Goal: Check status: Check status

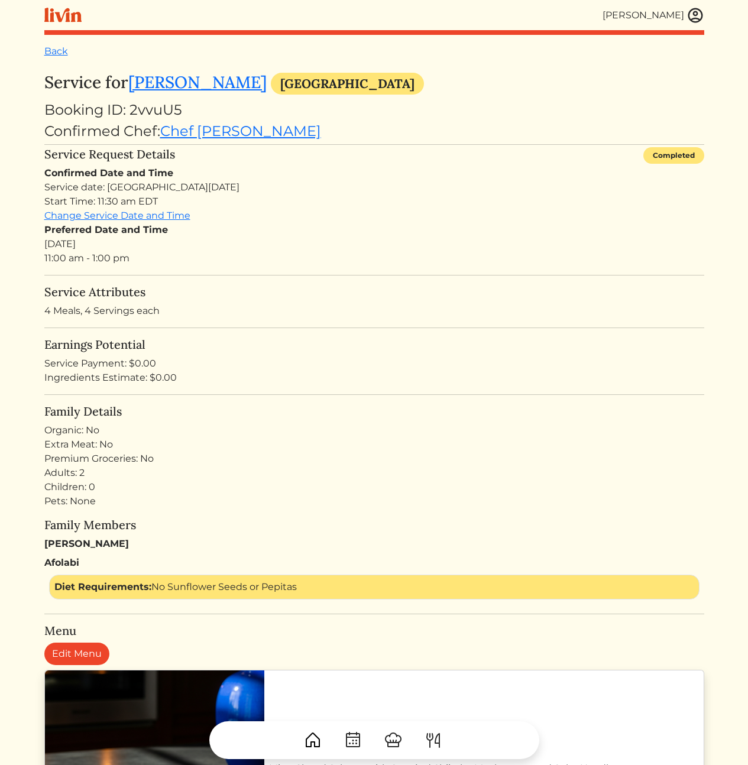
click at [160, 112] on div "Booking ID: 2vvuU5" at bounding box center [374, 109] width 660 height 21
copy div "2vvuU5"
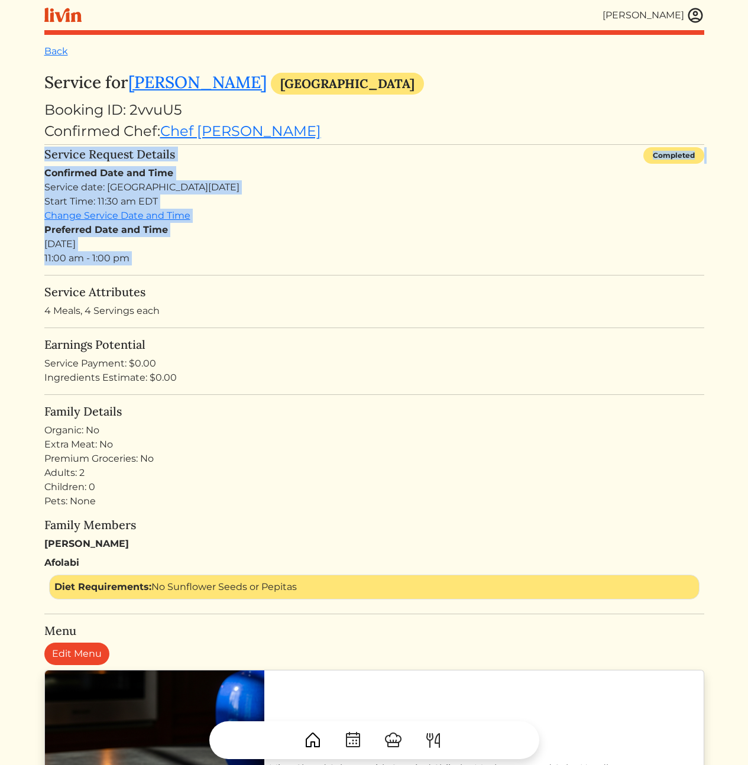
drag, startPoint x: 354, startPoint y: 150, endPoint x: 370, endPoint y: 285, distance: 136.3
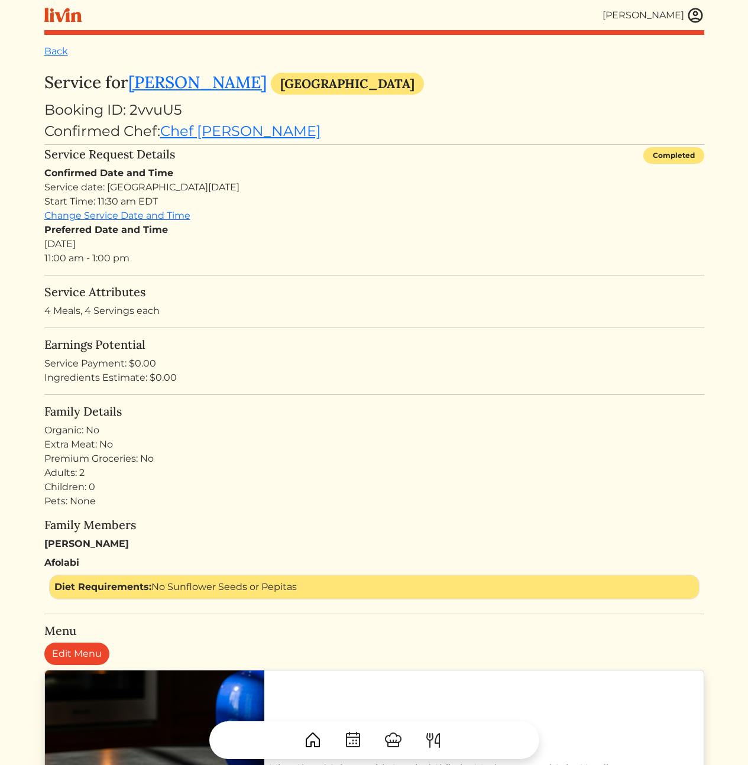
click at [370, 286] on h5 "Service Attributes" at bounding box center [374, 292] width 660 height 14
drag, startPoint x: 342, startPoint y: 233, endPoint x: 257, endPoint y: 217, distance: 86.7
click at [342, 233] on div "Preferred Date and Time Mon, Sep 22, 2025 11:00 am - 1:00 pm" at bounding box center [374, 244] width 660 height 43
drag, startPoint x: 228, startPoint y: 160, endPoint x: 247, endPoint y: 276, distance: 118.0
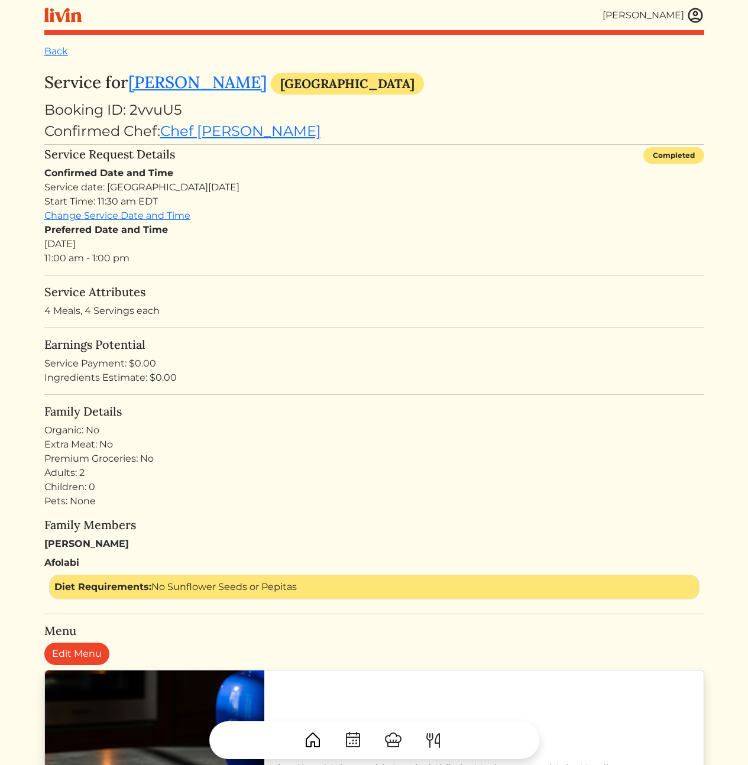
click at [452, 375] on div "Ingredients Estimate: $0.00" at bounding box center [374, 378] width 660 height 14
click at [287, 216] on div "Confirmed Date and Time Service date: Thu, Sep 25, 2025 Start Time: 10:30 am ED…" at bounding box center [374, 215] width 660 height 99
click at [354, 244] on div "Preferred Date and Time Mon, Sep 22, 2025 11:00 am - 1:00 pm" at bounding box center [374, 244] width 660 height 43
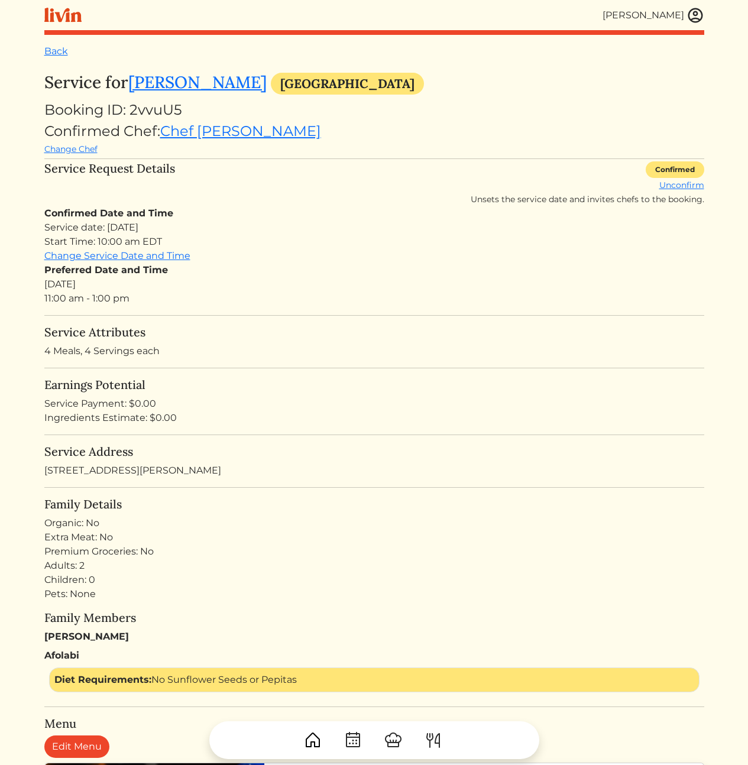
drag, startPoint x: 311, startPoint y: 321, endPoint x: 298, endPoint y: 312, distance: 16.2
click at [360, 383] on h5 "Earnings Potential" at bounding box center [374, 385] width 660 height 14
click at [257, 342] on div "Service Attributes 4 Meals, 4 Servings each" at bounding box center [374, 341] width 660 height 33
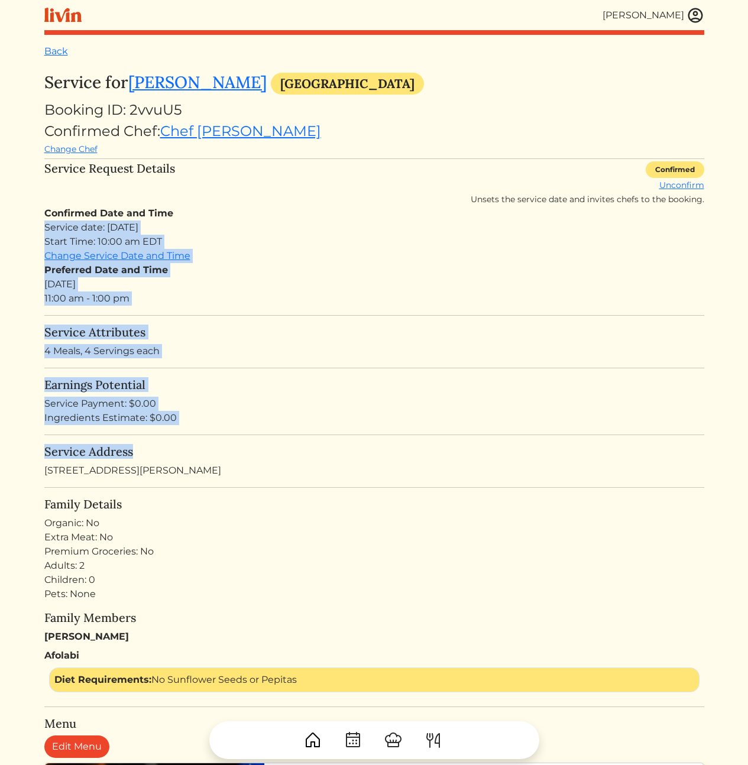
drag, startPoint x: 350, startPoint y: 309, endPoint x: 380, endPoint y: 563, distance: 255.5
drag, startPoint x: 362, startPoint y: 399, endPoint x: 335, endPoint y: 311, distance: 92.8
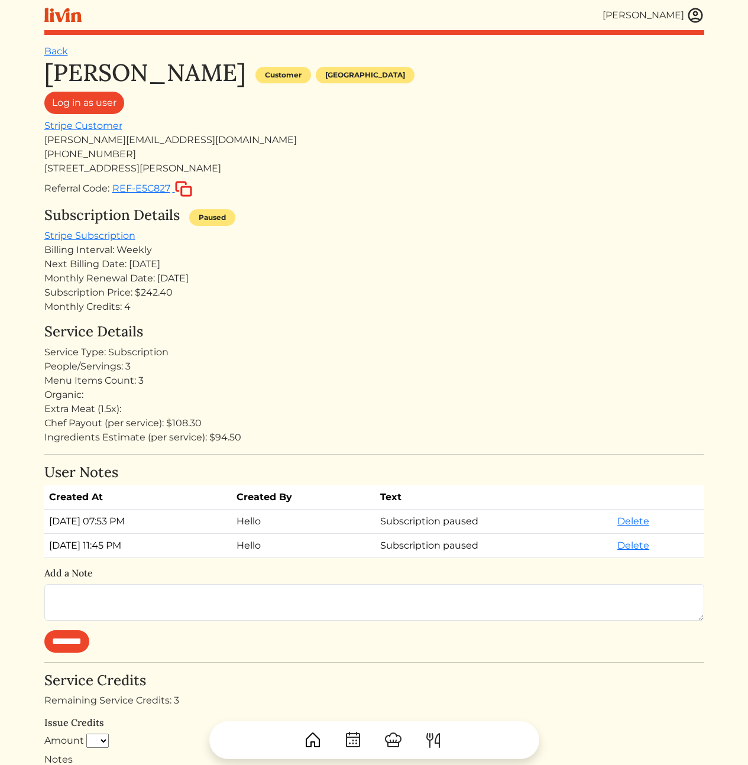
click at [312, 341] on div "Service Details Service Type: Subscription People/Servings: 3 Menu Items Count:…" at bounding box center [374, 384] width 660 height 121
